Goal: Task Accomplishment & Management: Manage account settings

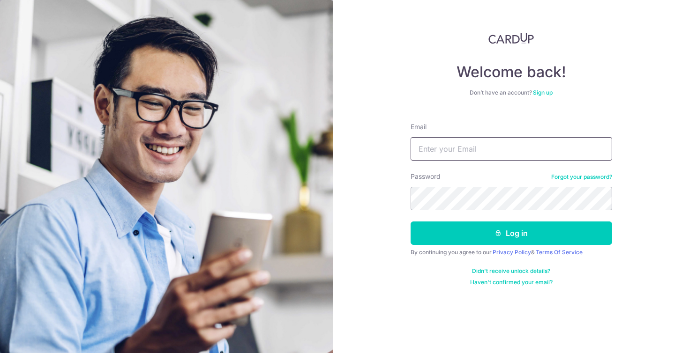
type input "[EMAIL_ADDRESS][DOMAIN_NAME]"
click at [511, 233] on button "Log in" at bounding box center [510, 233] width 201 height 23
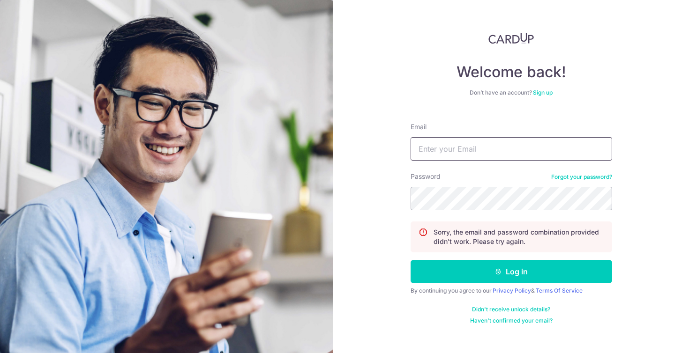
type input "[EMAIL_ADDRESS][DOMAIN_NAME]"
click at [511, 272] on button "Log in" at bounding box center [510, 271] width 201 height 23
